Goal: Browse casually: Explore the website without a specific task or goal

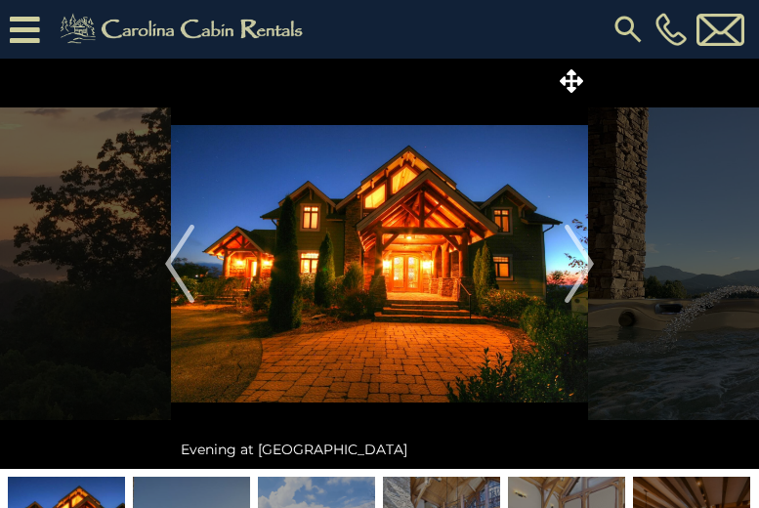
click at [586, 262] on img "Next" at bounding box center [579, 264] width 29 height 78
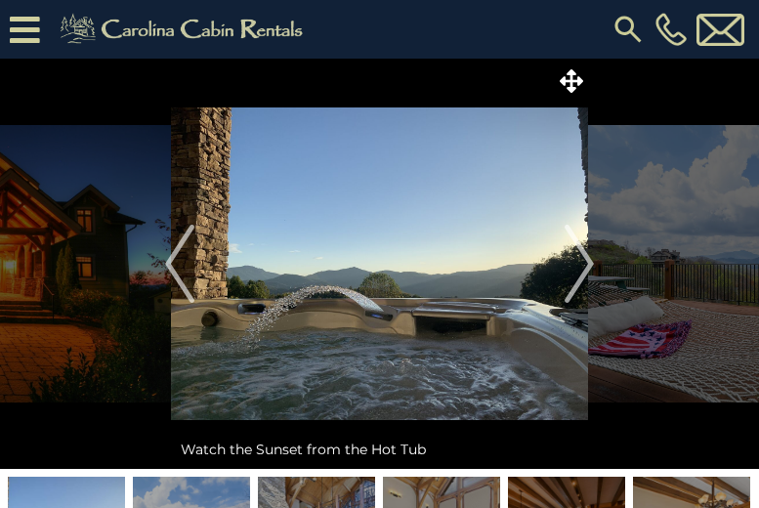
click at [586, 262] on img "Next" at bounding box center [579, 264] width 29 height 78
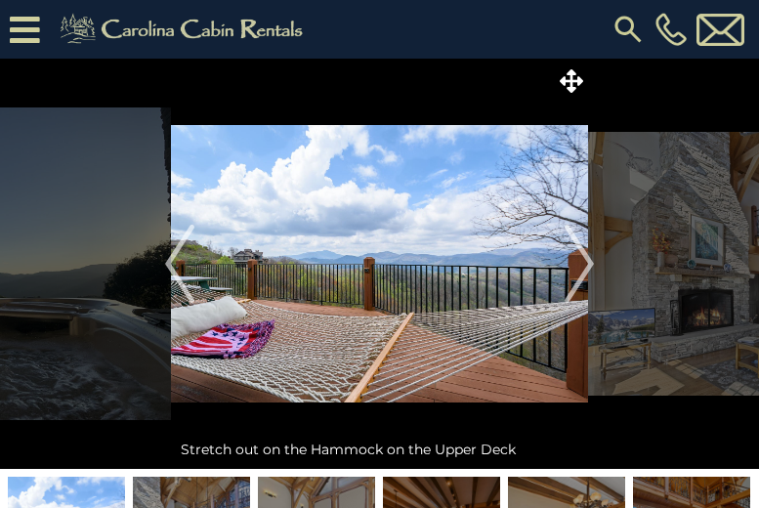
click at [586, 262] on img "Next" at bounding box center [579, 264] width 29 height 78
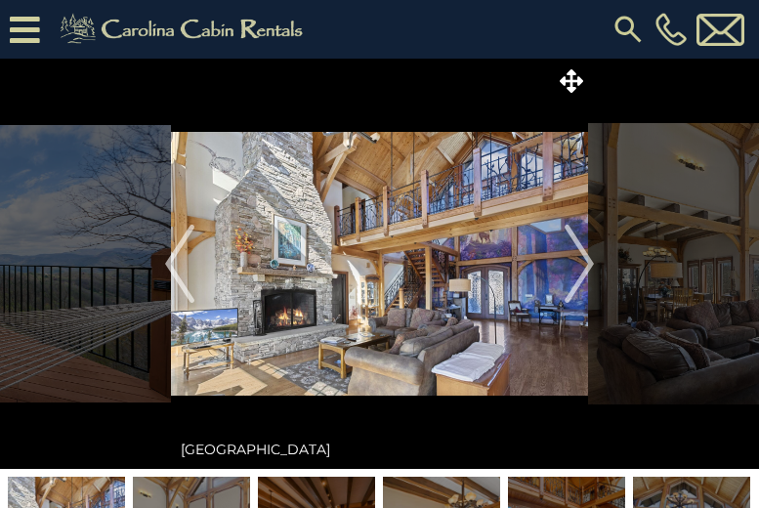
click at [586, 262] on img "Next" at bounding box center [579, 264] width 29 height 78
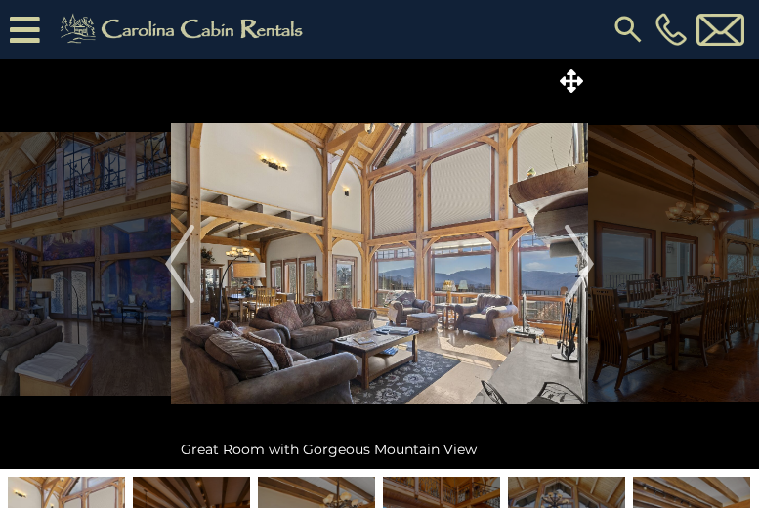
click at [586, 262] on img "Next" at bounding box center [579, 264] width 29 height 78
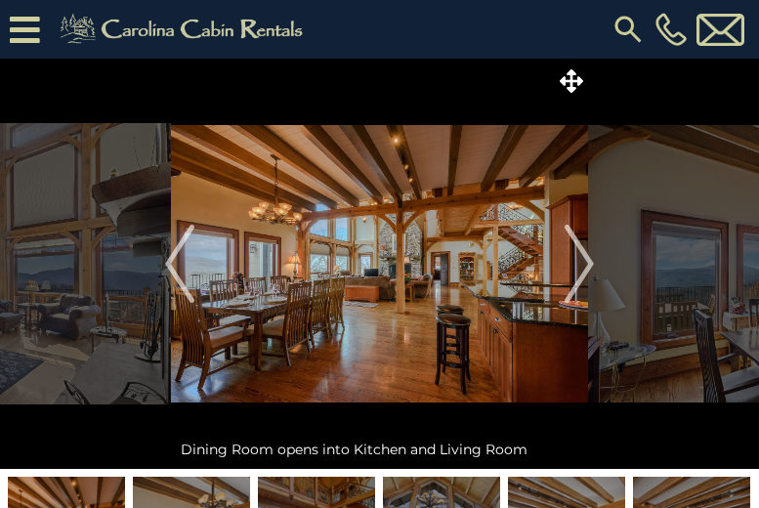
click at [586, 262] on img "Next" at bounding box center [579, 264] width 29 height 78
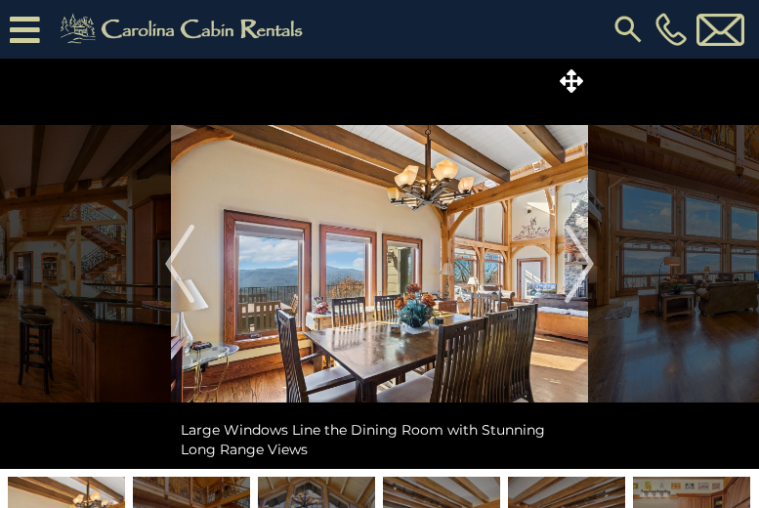
click at [586, 262] on img "Next" at bounding box center [579, 264] width 29 height 78
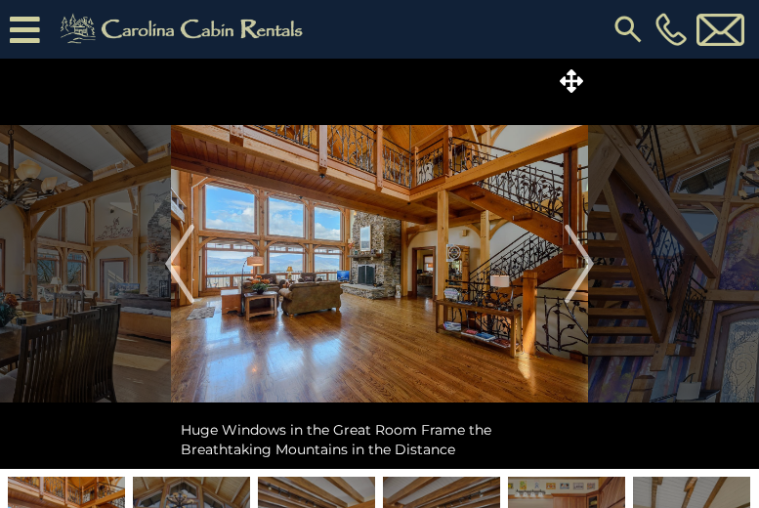
click at [586, 262] on img "Next" at bounding box center [579, 264] width 29 height 78
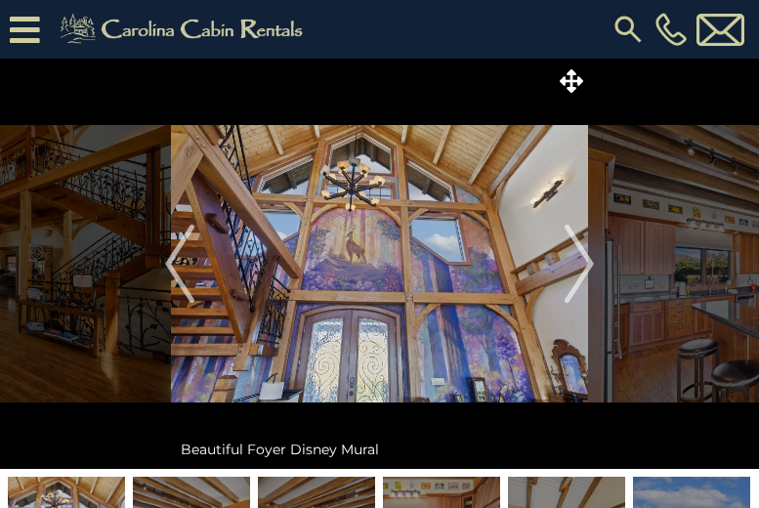
click at [586, 262] on img "Next" at bounding box center [579, 264] width 29 height 78
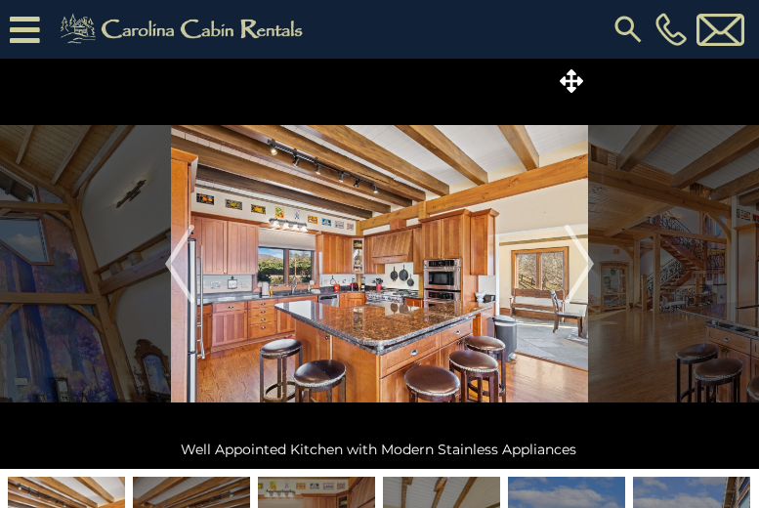
click at [586, 262] on img "Next" at bounding box center [579, 264] width 29 height 78
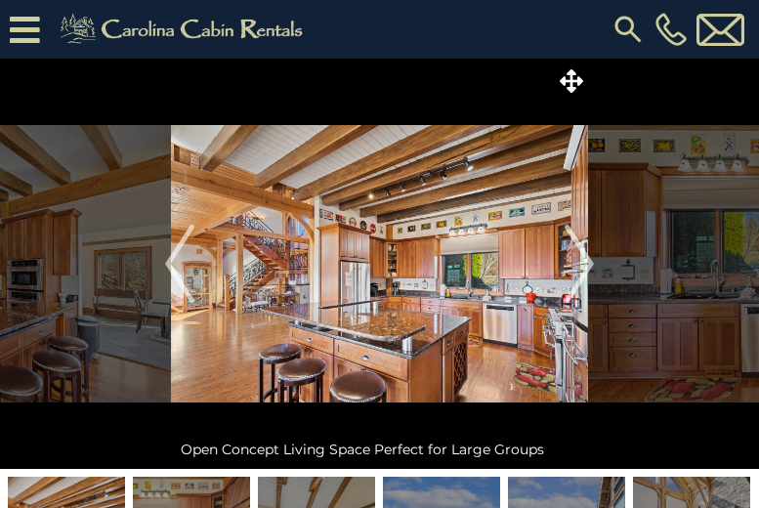
click at [586, 262] on img "Next" at bounding box center [579, 264] width 29 height 78
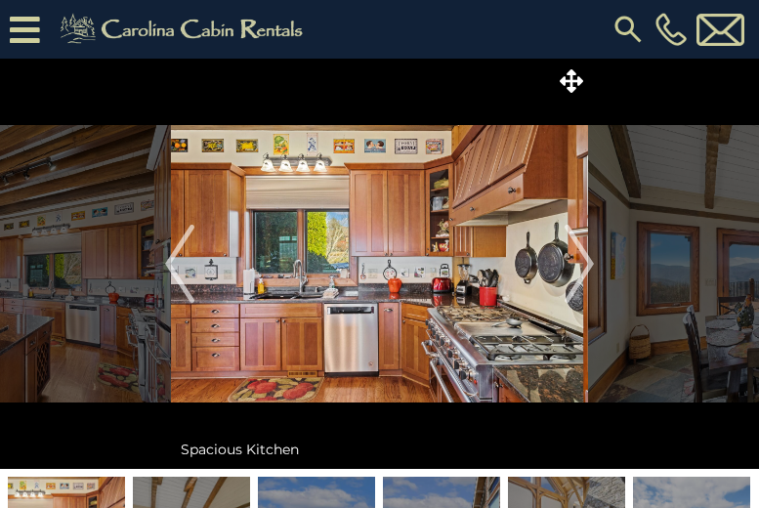
click at [586, 262] on img "Next" at bounding box center [579, 264] width 29 height 78
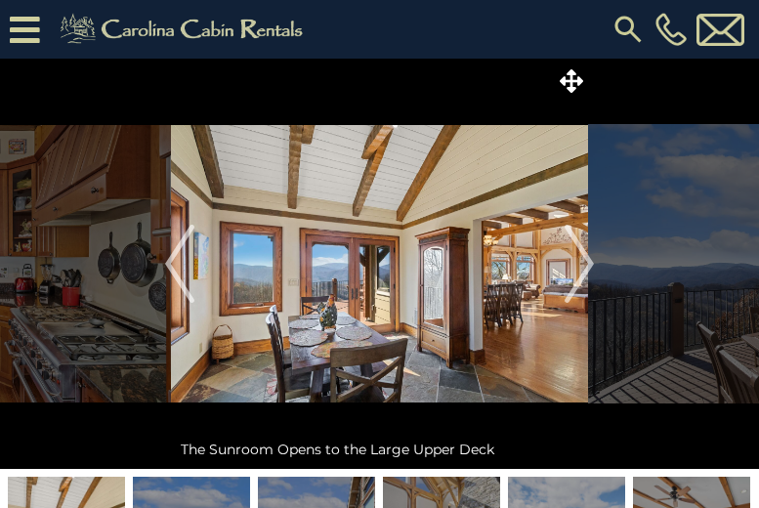
click at [586, 262] on img "Next" at bounding box center [579, 264] width 29 height 78
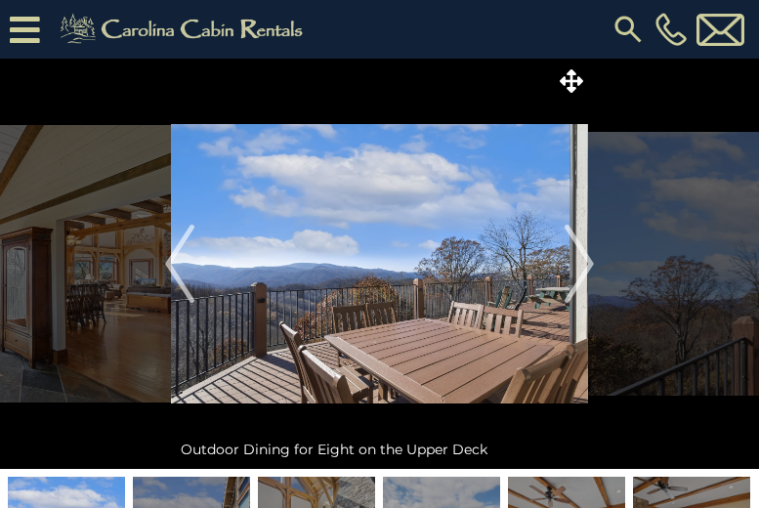
click at [586, 262] on img "Next" at bounding box center [579, 264] width 29 height 78
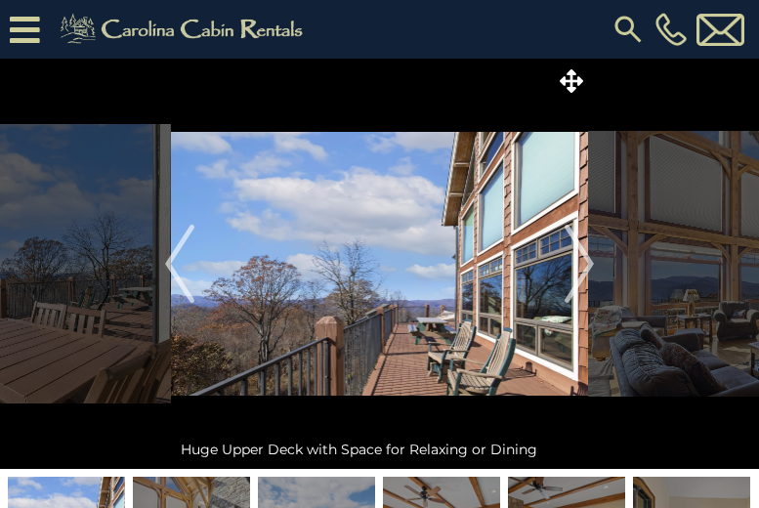
click at [586, 262] on img "Next" at bounding box center [579, 264] width 29 height 78
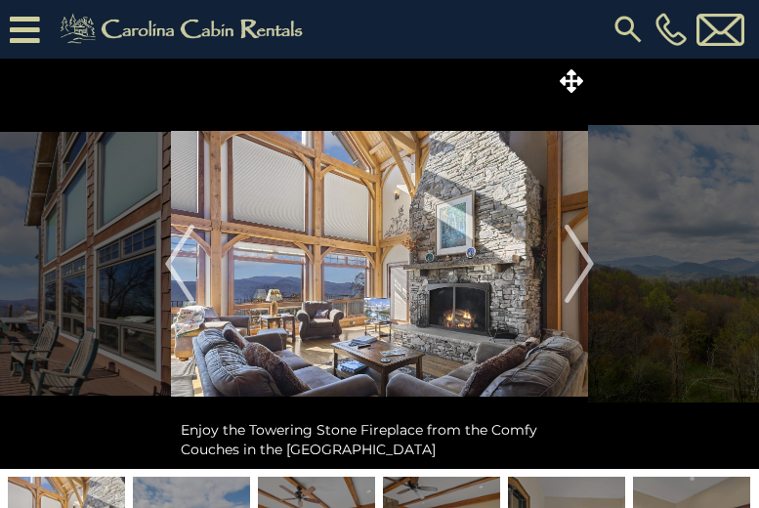
click at [586, 262] on img "Next" at bounding box center [579, 264] width 29 height 78
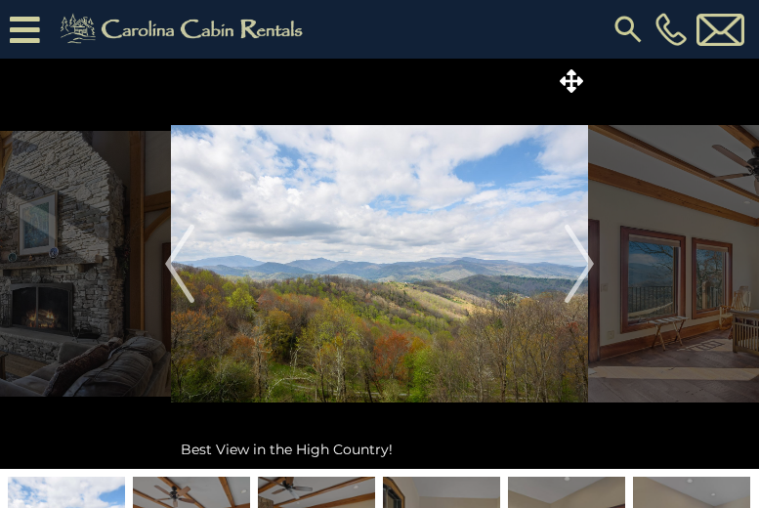
click at [586, 262] on img "Next" at bounding box center [579, 264] width 29 height 78
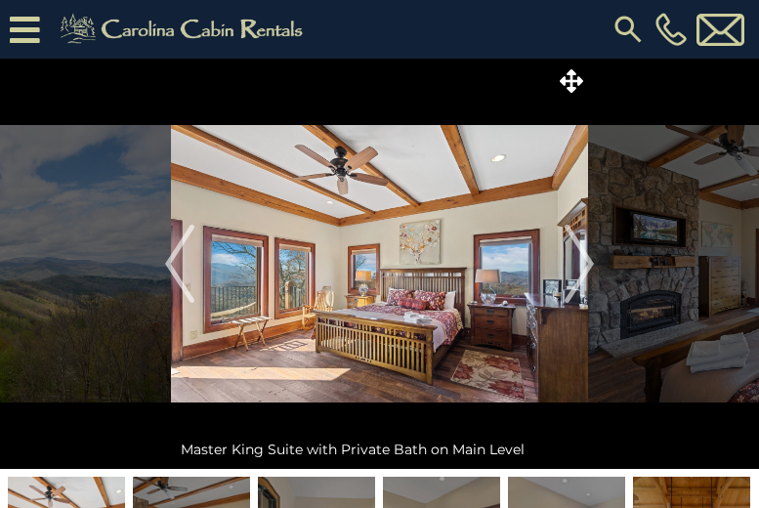
click at [586, 262] on img "Next" at bounding box center [579, 264] width 29 height 78
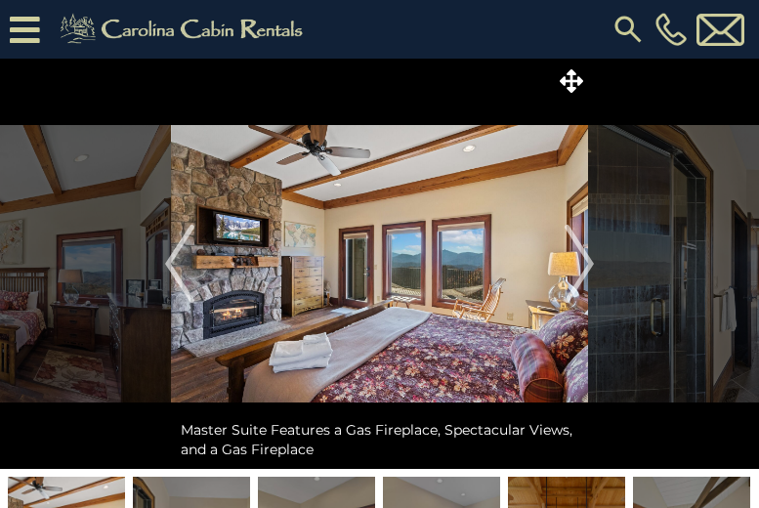
click at [586, 262] on img "Next" at bounding box center [579, 264] width 29 height 78
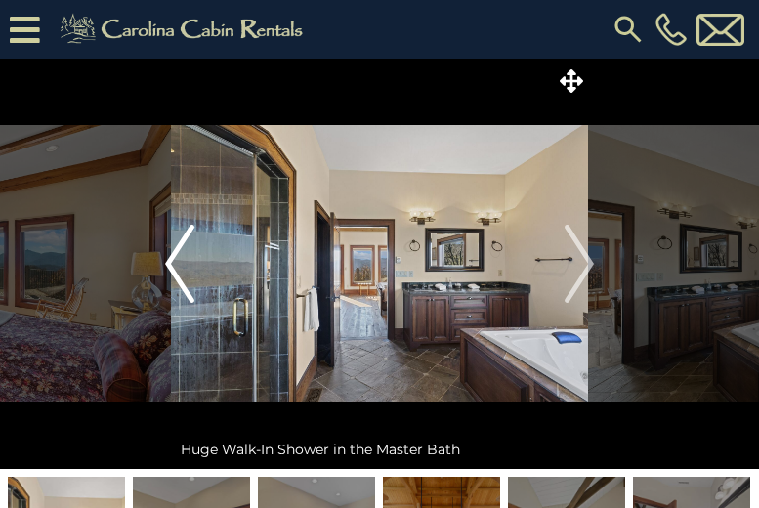
click at [177, 255] on img "Previous" at bounding box center [179, 264] width 29 height 78
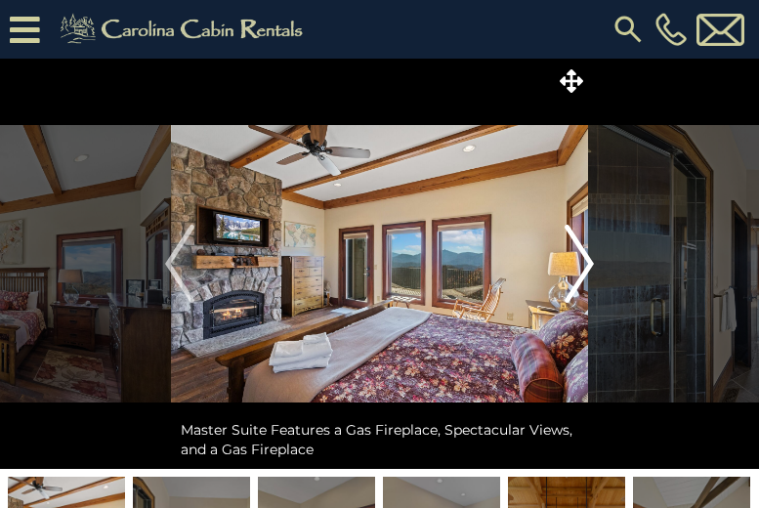
click at [589, 261] on img "Next" at bounding box center [579, 264] width 29 height 78
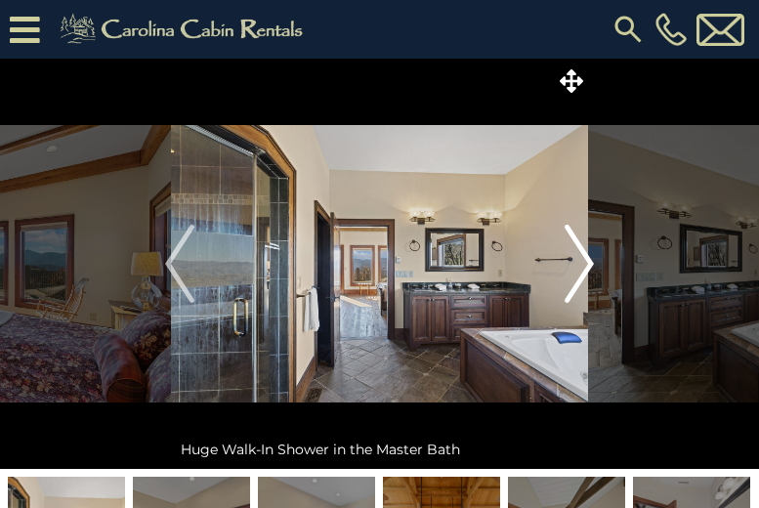
click at [589, 261] on img "Next" at bounding box center [579, 264] width 29 height 78
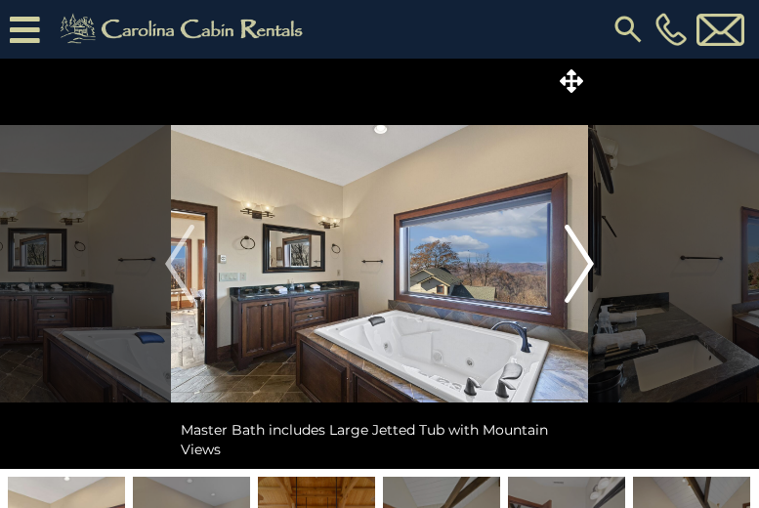
click at [589, 261] on img "Next" at bounding box center [579, 264] width 29 height 78
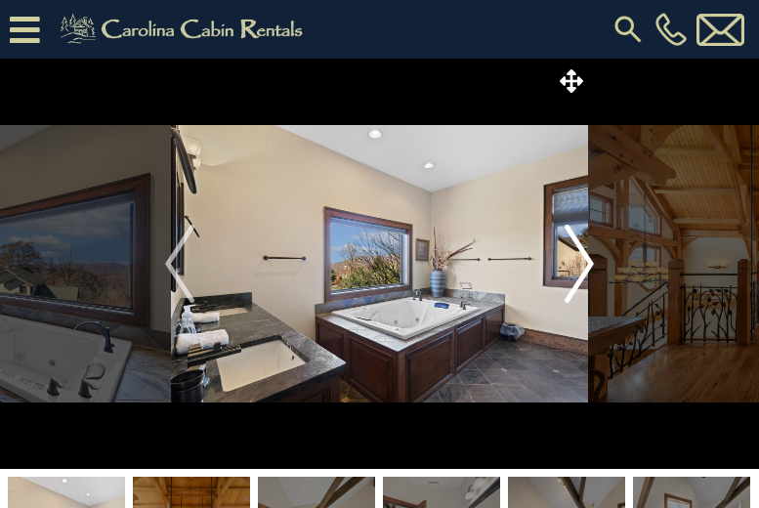
click at [589, 261] on img "Next" at bounding box center [579, 264] width 29 height 78
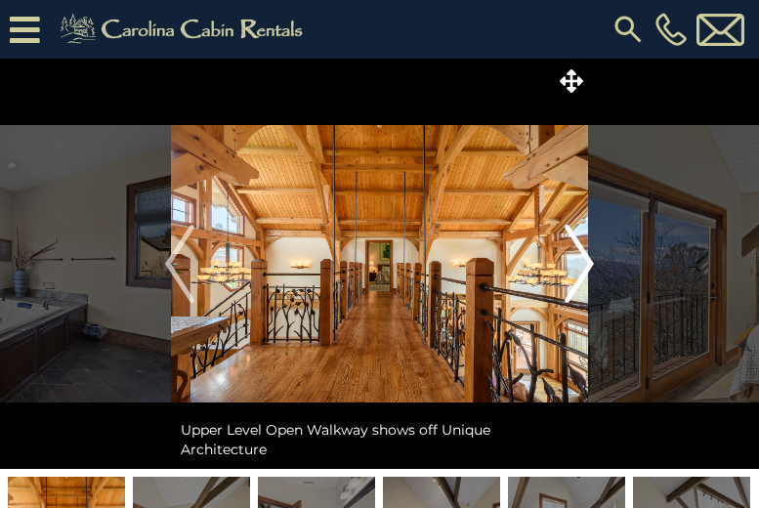
click at [589, 261] on img "Next" at bounding box center [579, 264] width 29 height 78
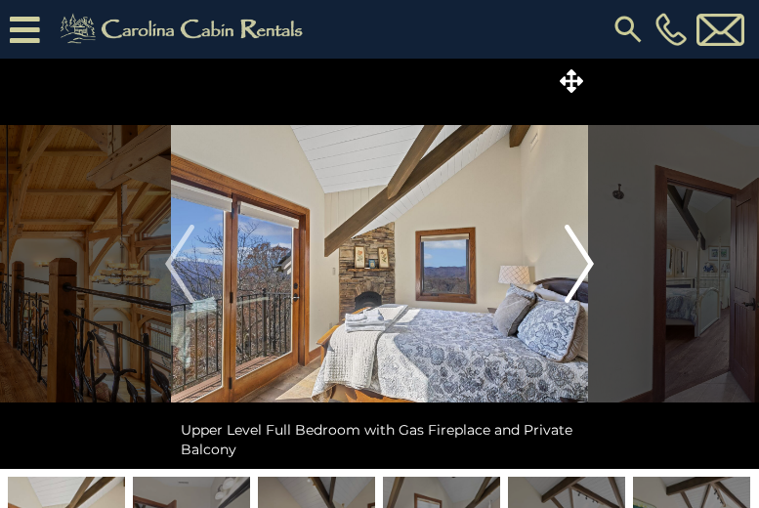
click at [589, 261] on img "Next" at bounding box center [579, 264] width 29 height 78
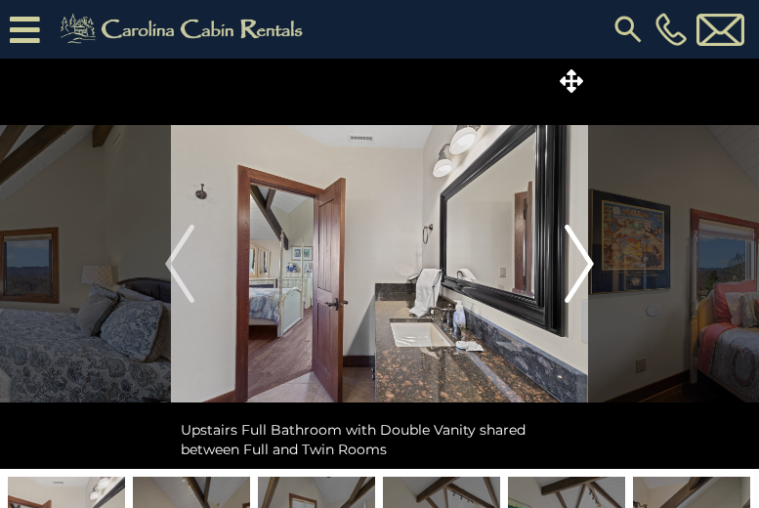
click at [589, 261] on img "Next" at bounding box center [579, 264] width 29 height 78
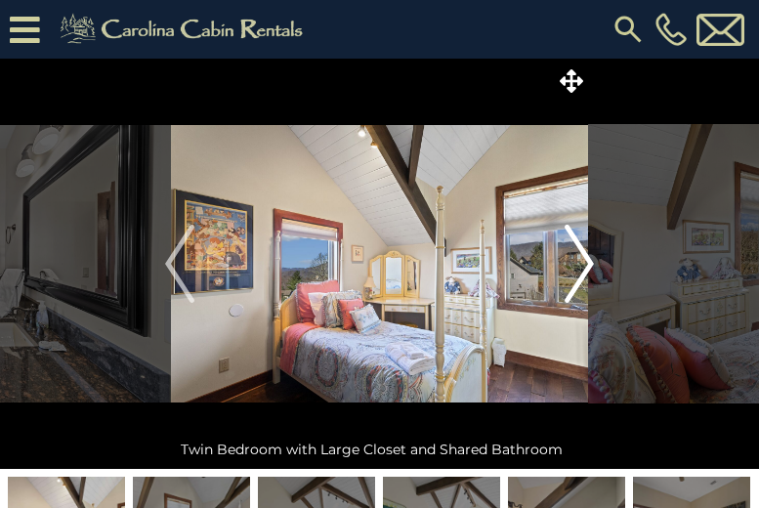
click at [589, 261] on img "Next" at bounding box center [579, 264] width 29 height 78
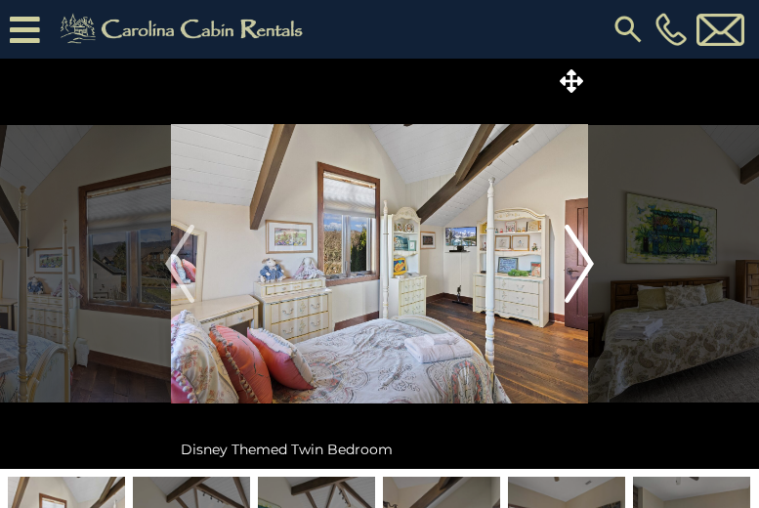
click at [589, 261] on img "Next" at bounding box center [579, 264] width 29 height 78
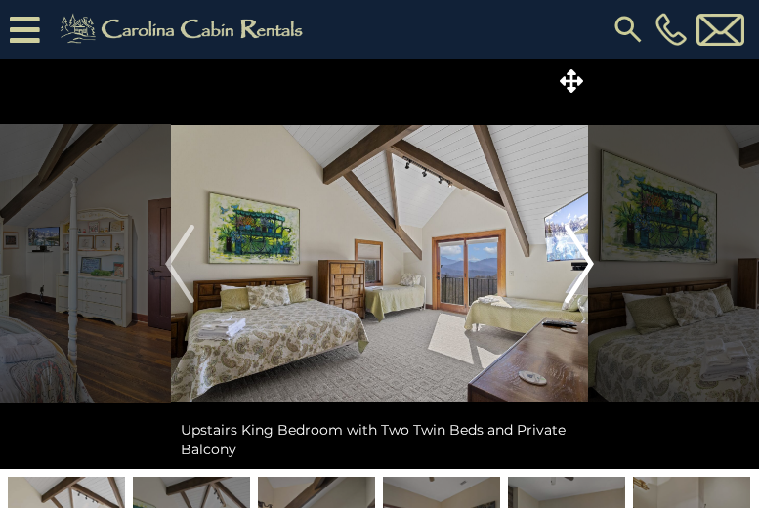
click at [589, 261] on img "Next" at bounding box center [579, 264] width 29 height 78
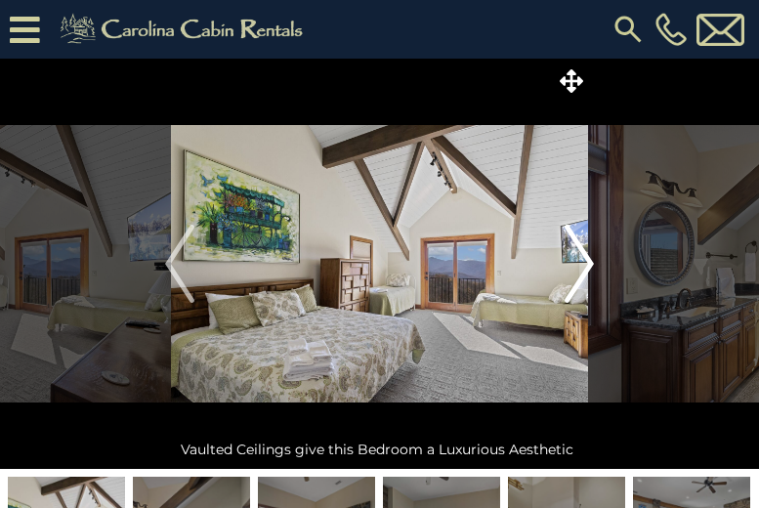
click at [589, 261] on img "Next" at bounding box center [579, 264] width 29 height 78
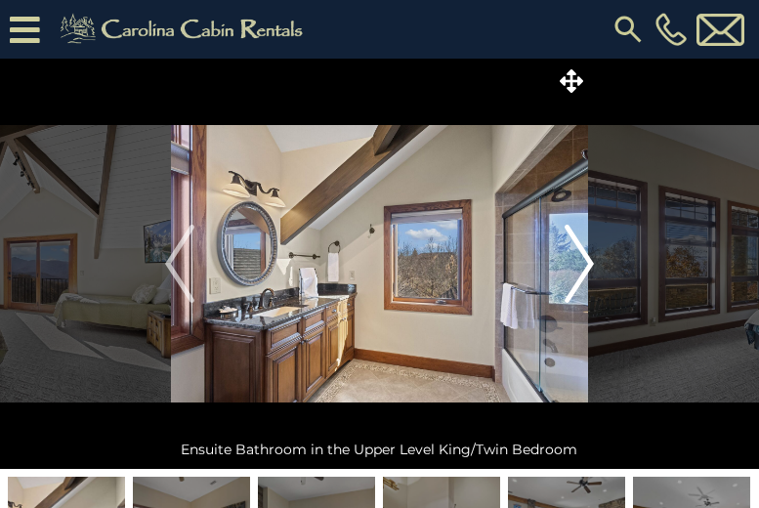
click at [589, 261] on img "Next" at bounding box center [579, 264] width 29 height 78
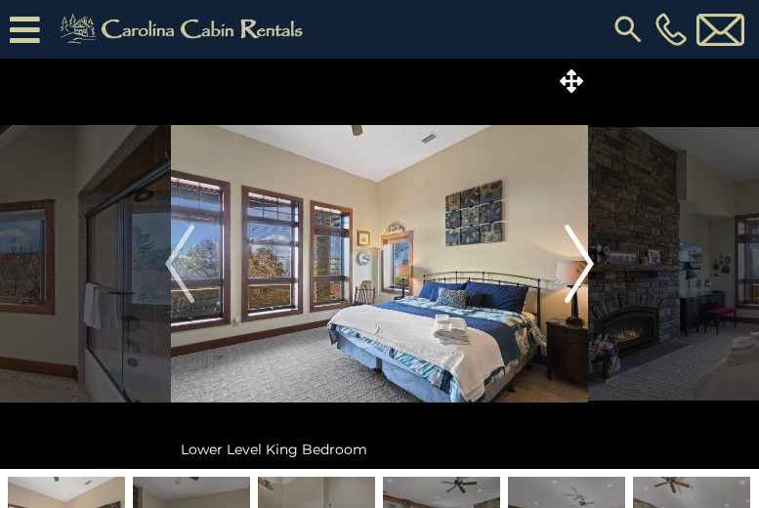
click at [589, 261] on img "Next" at bounding box center [579, 264] width 29 height 78
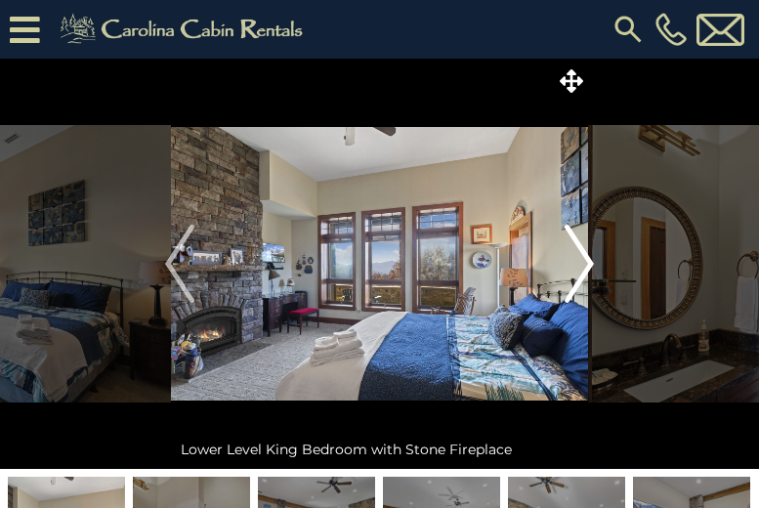
click at [589, 261] on img "Next" at bounding box center [579, 264] width 29 height 78
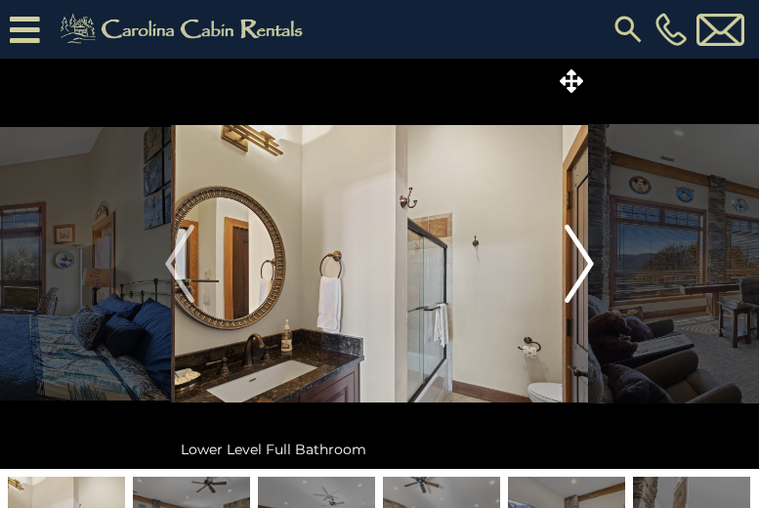
click at [589, 261] on img "Next" at bounding box center [579, 264] width 29 height 78
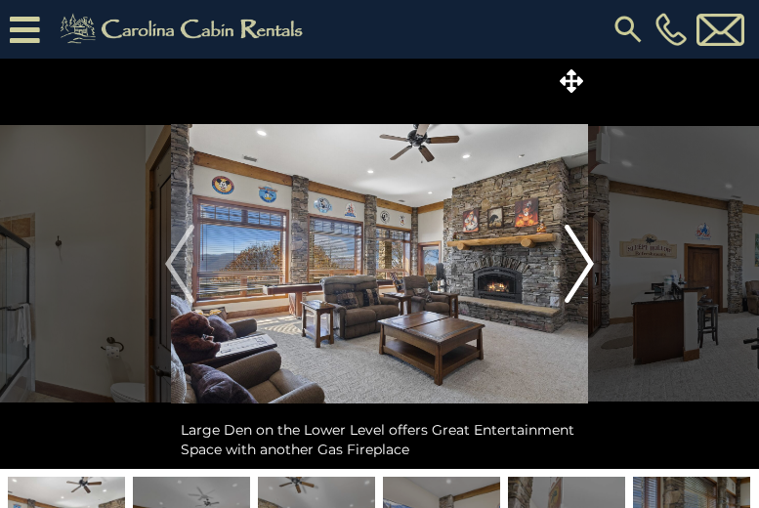
click at [589, 261] on img "Next" at bounding box center [579, 264] width 29 height 78
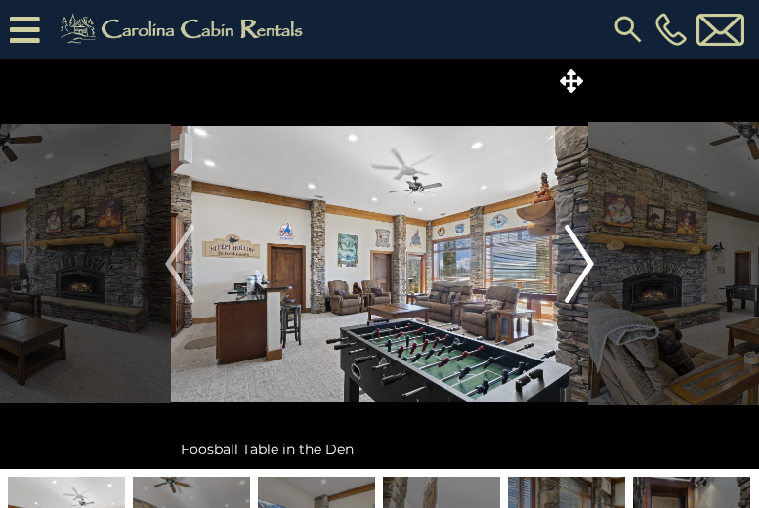
click at [589, 261] on img "Next" at bounding box center [579, 264] width 29 height 78
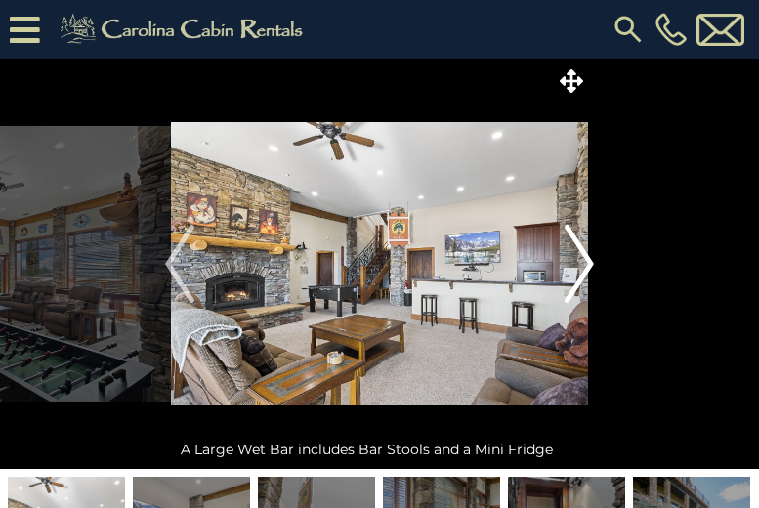
click at [589, 261] on img "Next" at bounding box center [579, 264] width 29 height 78
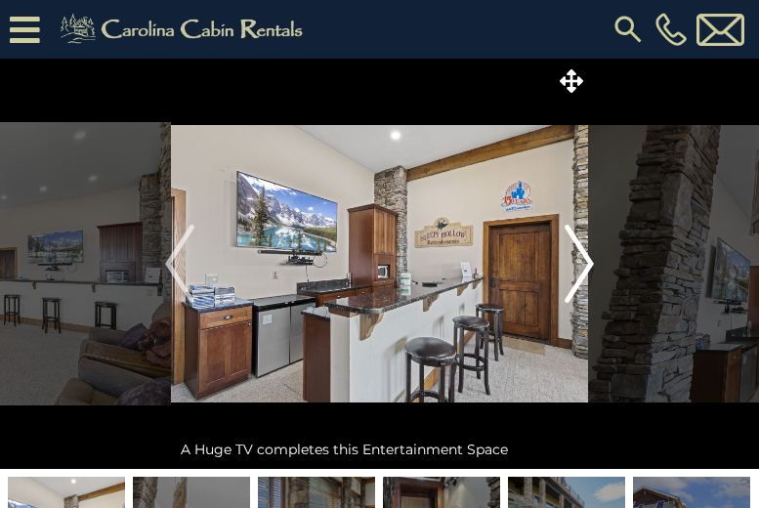
click at [589, 261] on img "Next" at bounding box center [579, 264] width 29 height 78
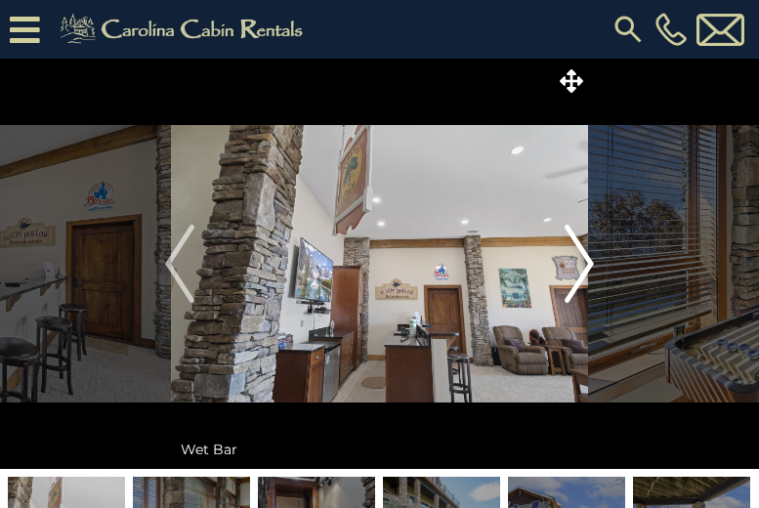
click at [589, 261] on img "Next" at bounding box center [579, 264] width 29 height 78
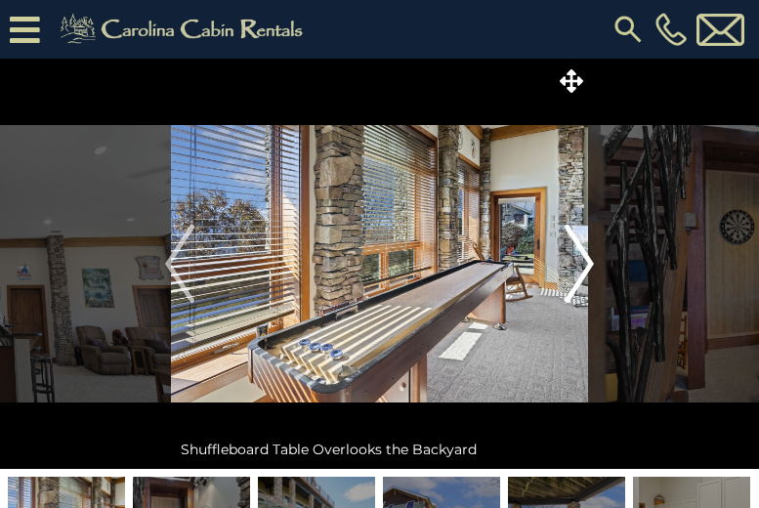
click at [589, 261] on img "Next" at bounding box center [579, 264] width 29 height 78
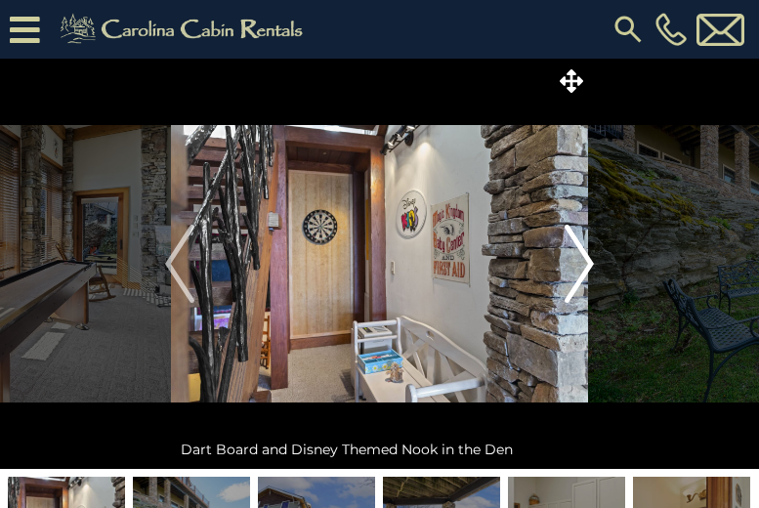
click at [589, 261] on img "Next" at bounding box center [579, 264] width 29 height 78
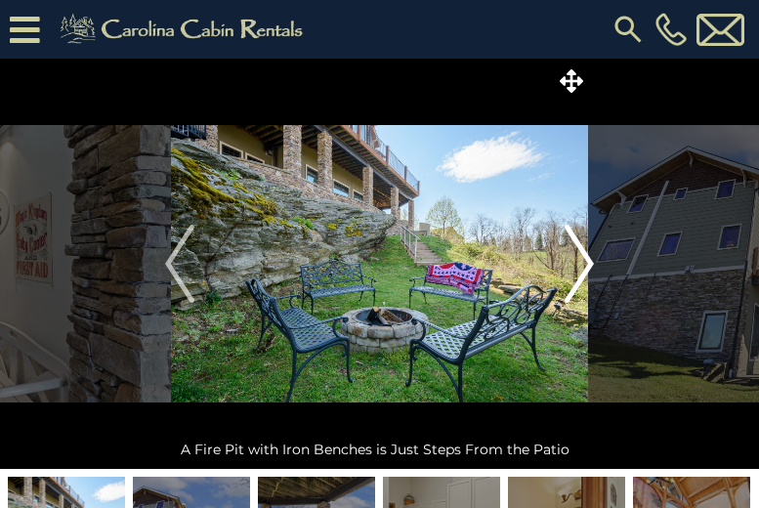
click at [589, 261] on img "Next" at bounding box center [579, 264] width 29 height 78
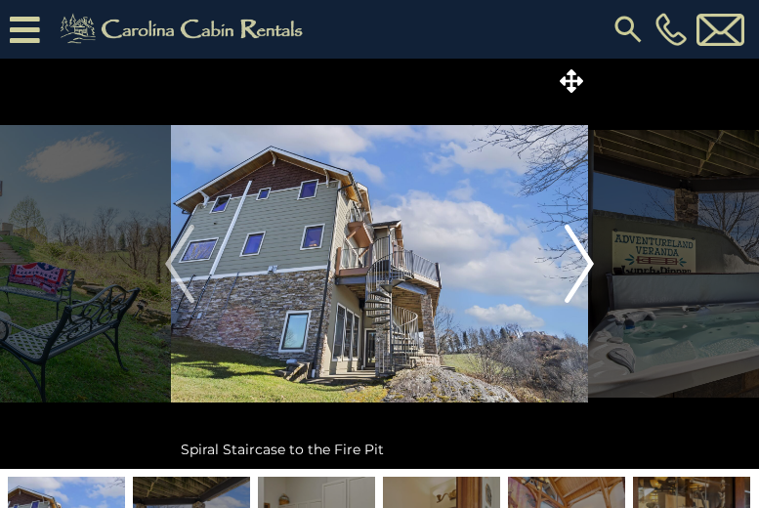
click at [589, 261] on img "Next" at bounding box center [579, 264] width 29 height 78
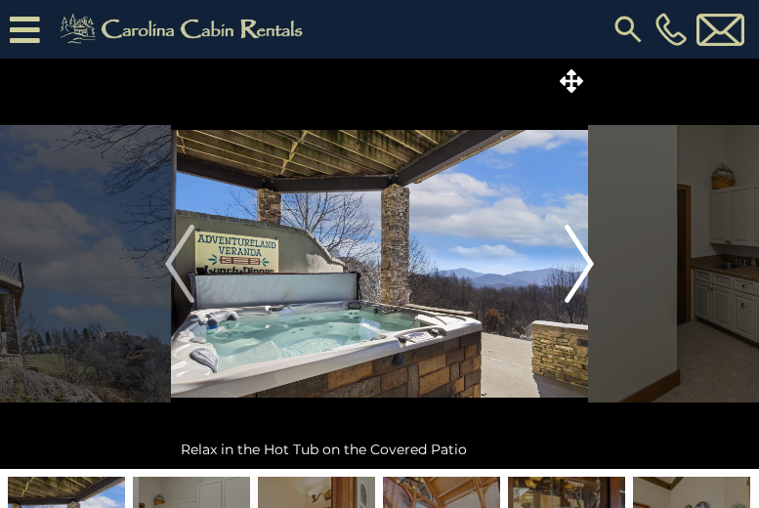
click at [589, 261] on img "Next" at bounding box center [579, 264] width 29 height 78
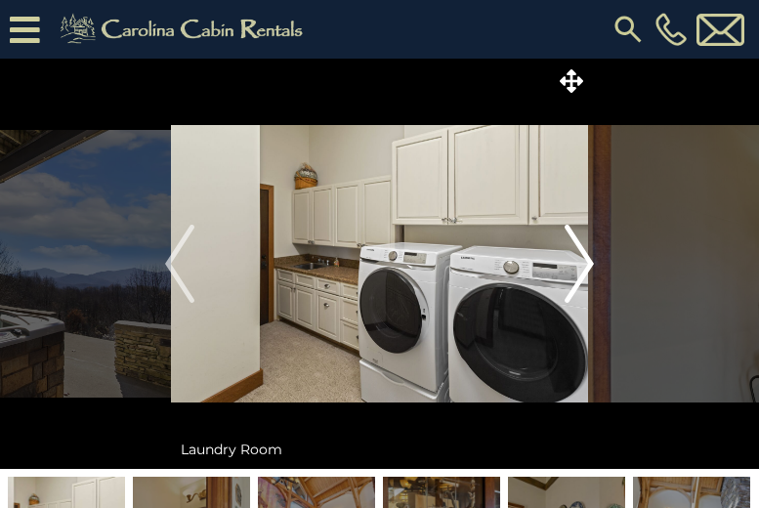
click at [589, 261] on img "Next" at bounding box center [579, 264] width 29 height 78
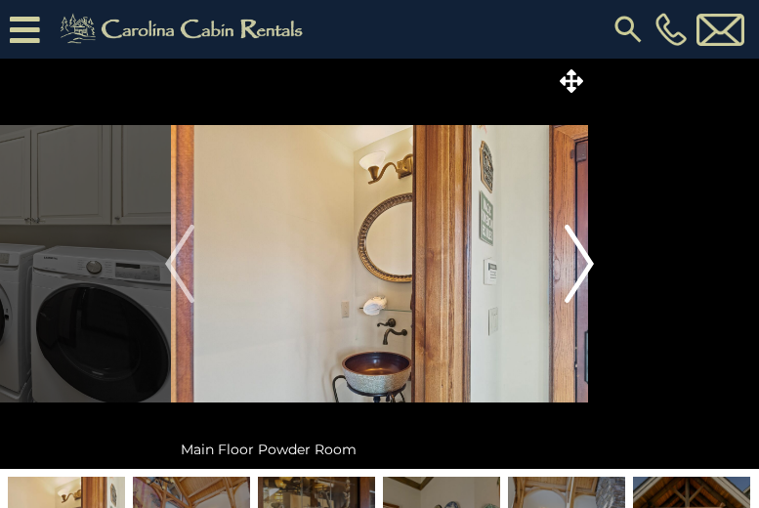
click at [589, 261] on img "Next" at bounding box center [579, 264] width 29 height 78
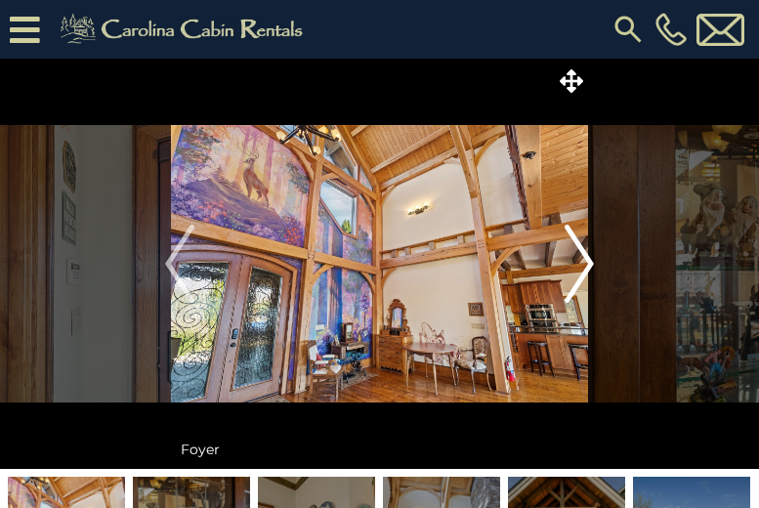
click at [589, 261] on img "Next" at bounding box center [579, 264] width 29 height 78
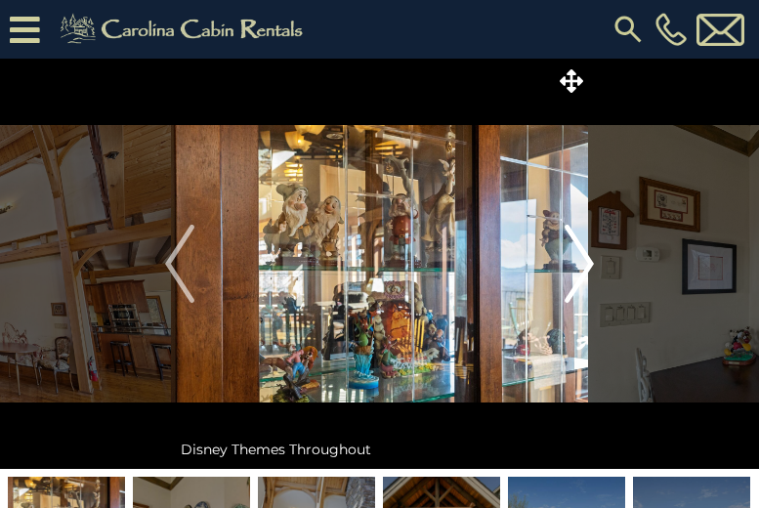
click at [589, 261] on img "Next" at bounding box center [579, 264] width 29 height 78
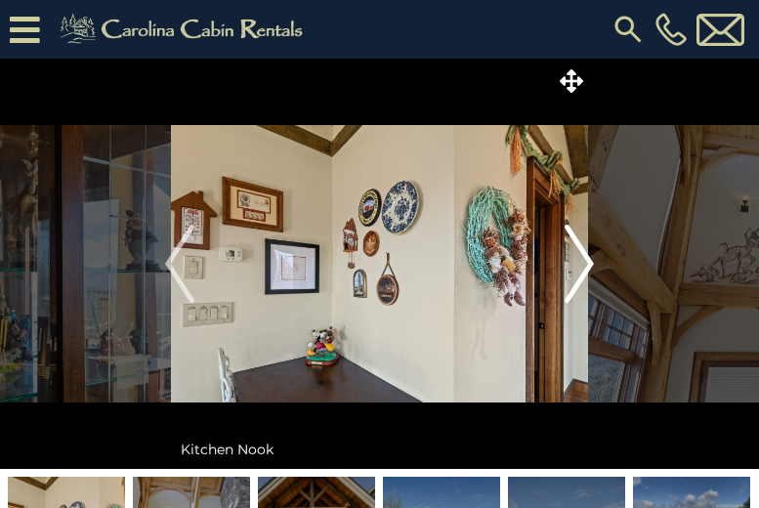
click at [589, 261] on img "Next" at bounding box center [579, 264] width 29 height 78
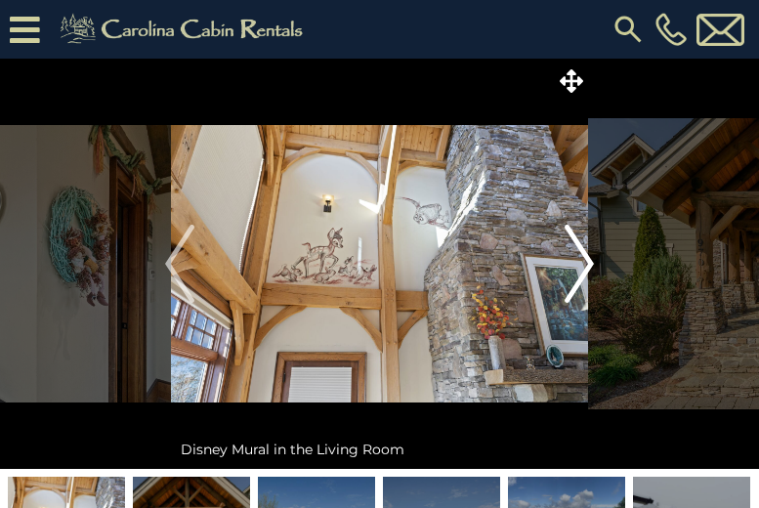
click at [589, 261] on img "Next" at bounding box center [579, 264] width 29 height 78
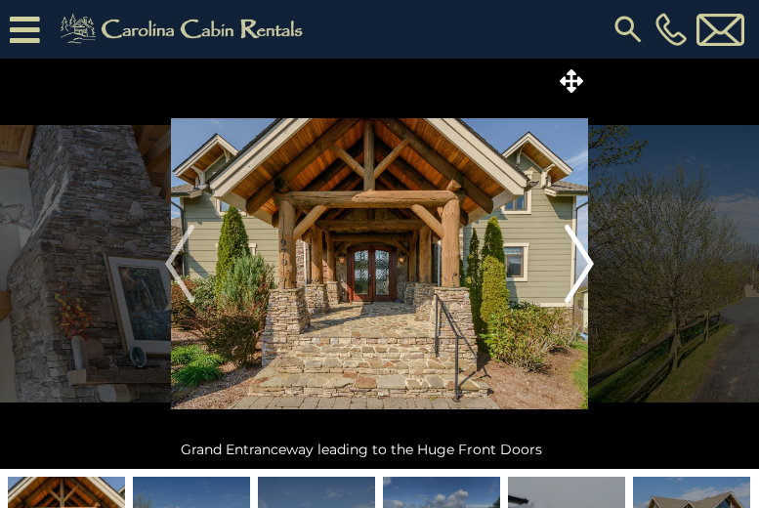
click at [591, 255] on img "Next" at bounding box center [579, 264] width 29 height 78
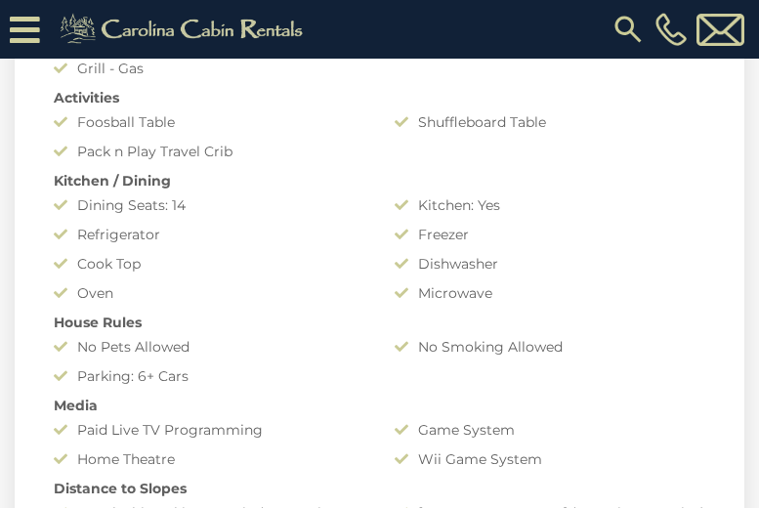
scroll to position [1563, 0]
